Goal: Task Accomplishment & Management: Manage account settings

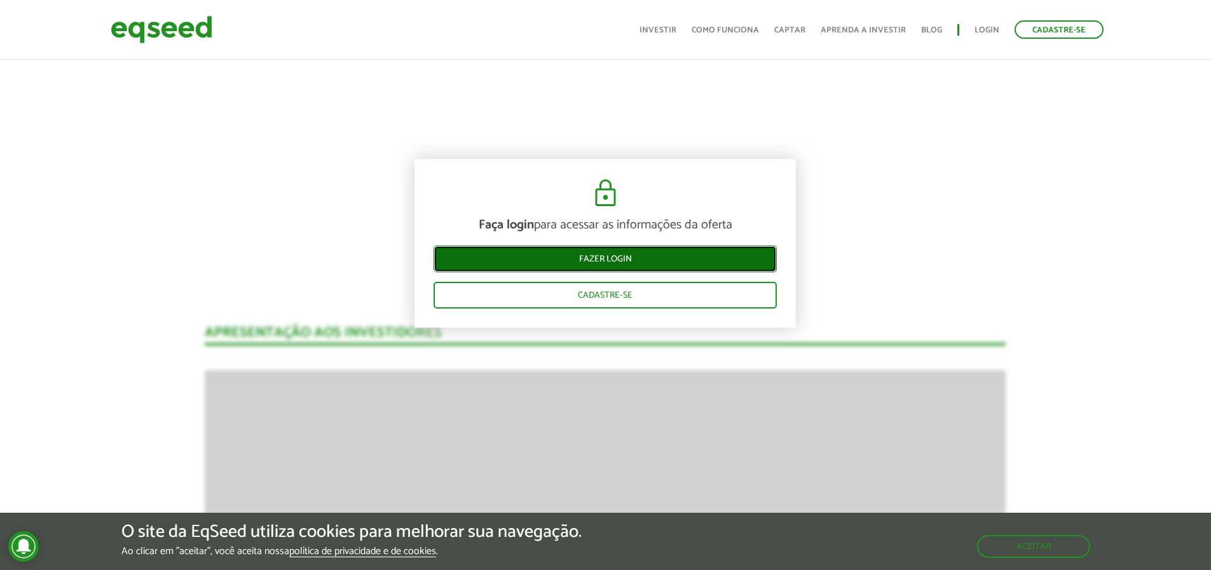
click at [605, 257] on link "Fazer login" at bounding box center [605, 258] width 343 height 27
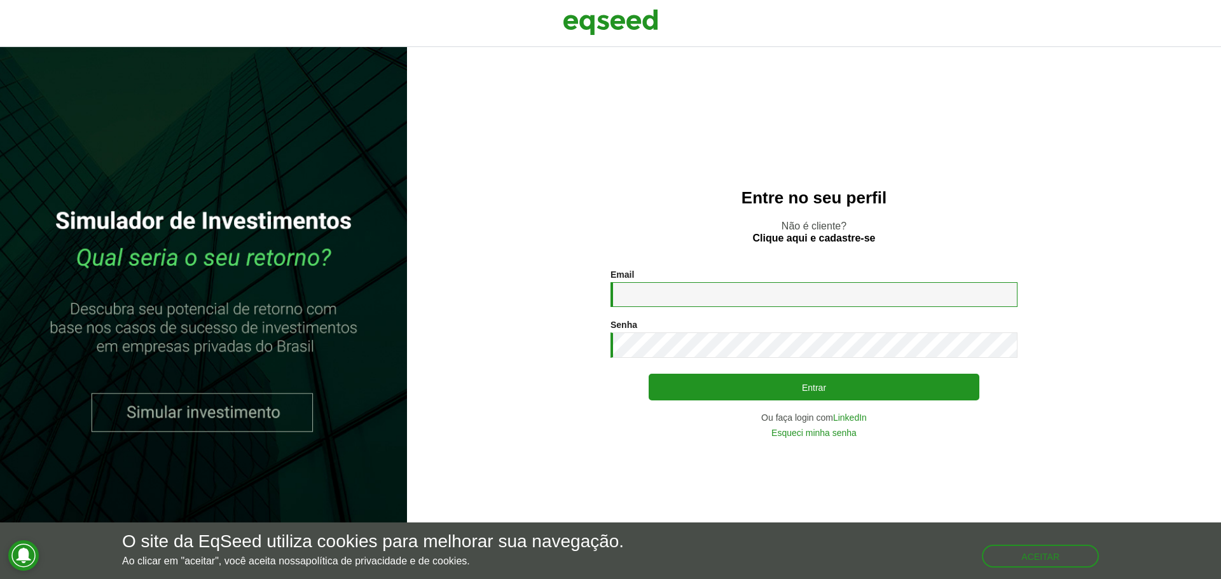
click at [657, 295] on input "Email *" at bounding box center [813, 294] width 407 height 25
type input "**********"
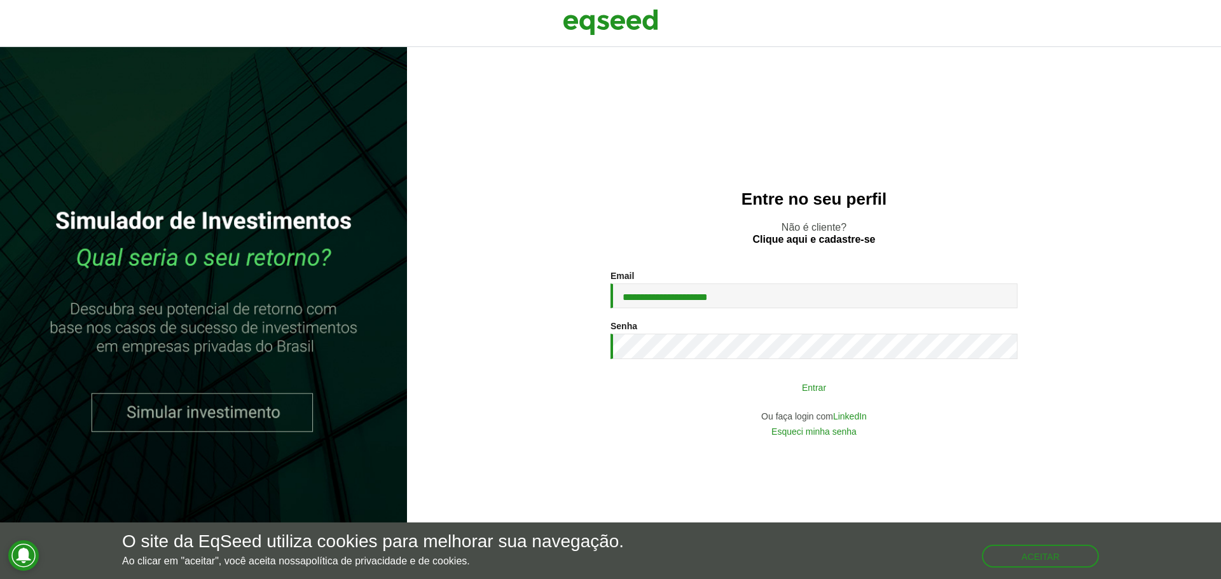
click at [802, 390] on button "Entrar" at bounding box center [814, 387] width 331 height 24
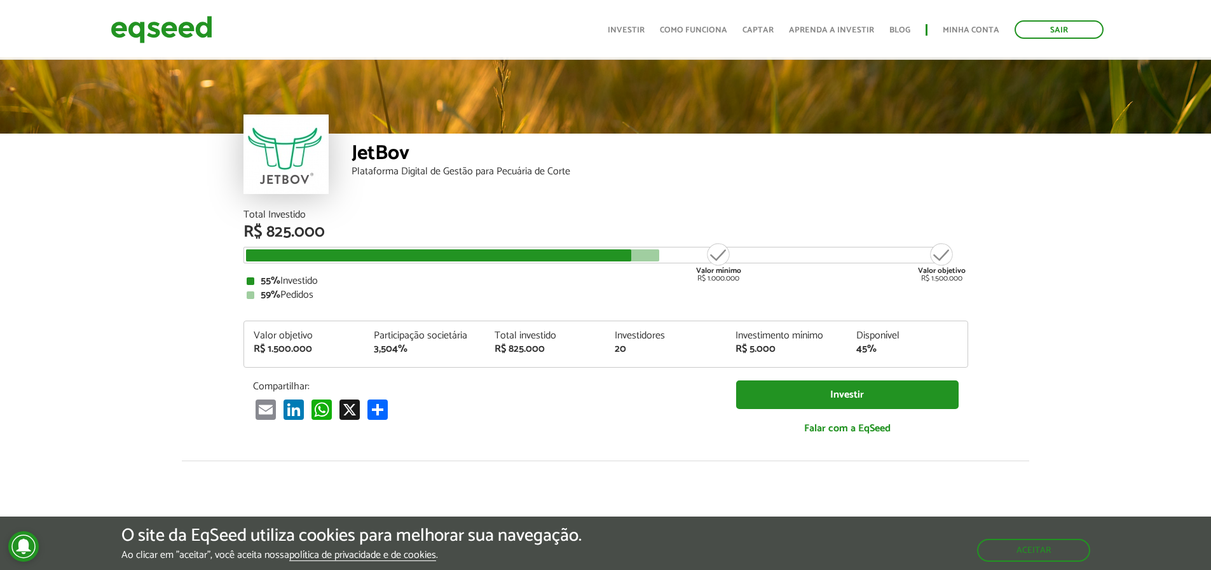
scroll to position [1389, 0]
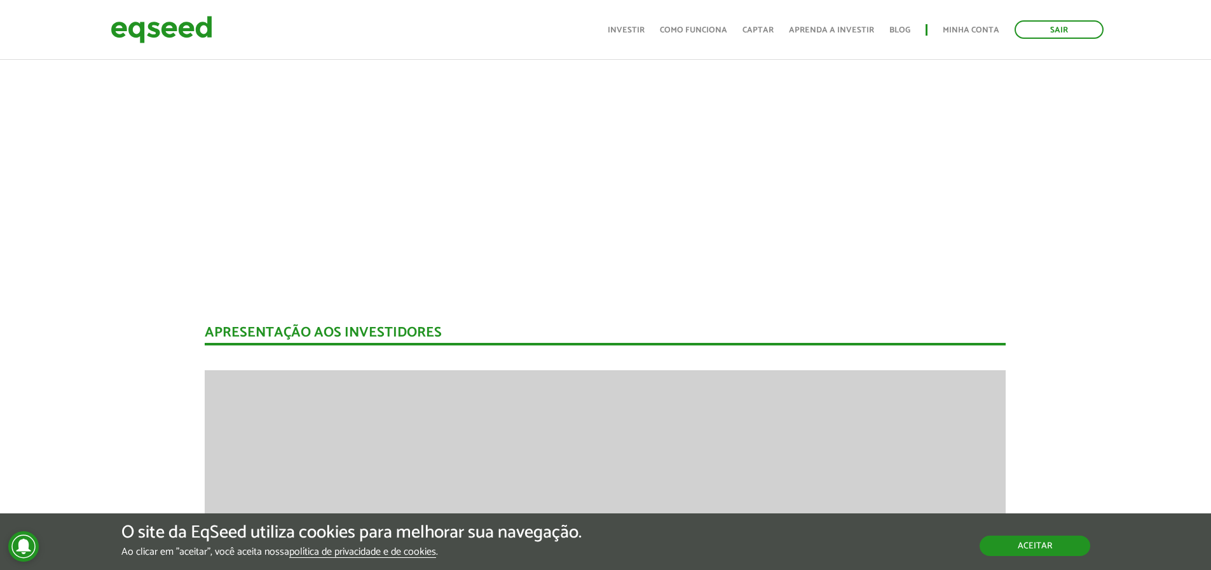
click at [1033, 539] on button "Aceitar" at bounding box center [1035, 545] width 111 height 20
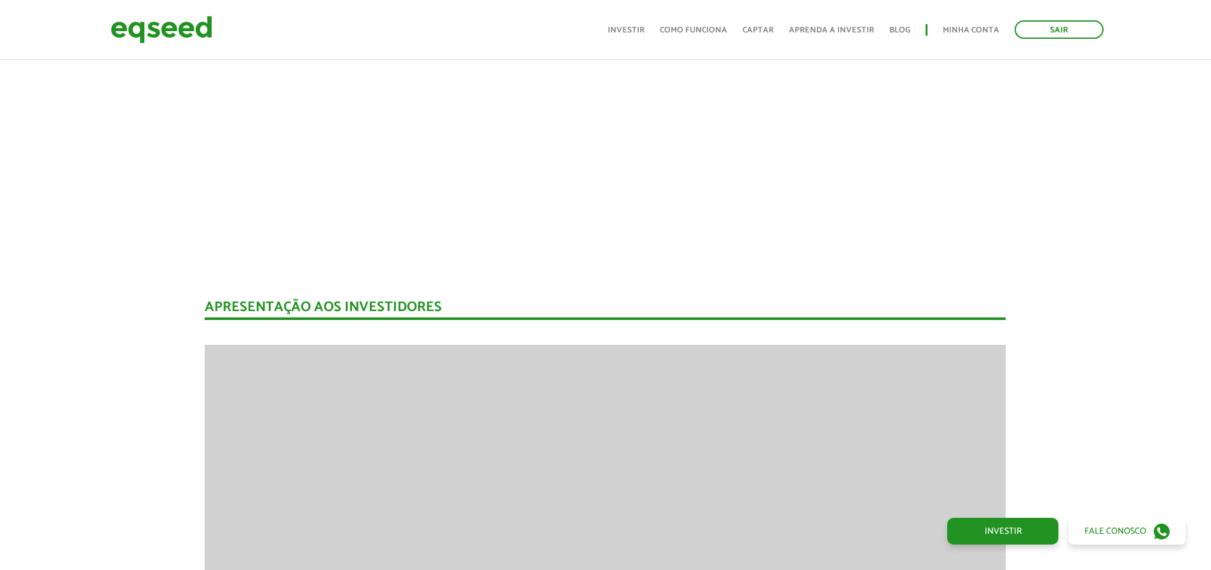
scroll to position [1590, 0]
